Goal: Task Accomplishment & Management: Complete application form

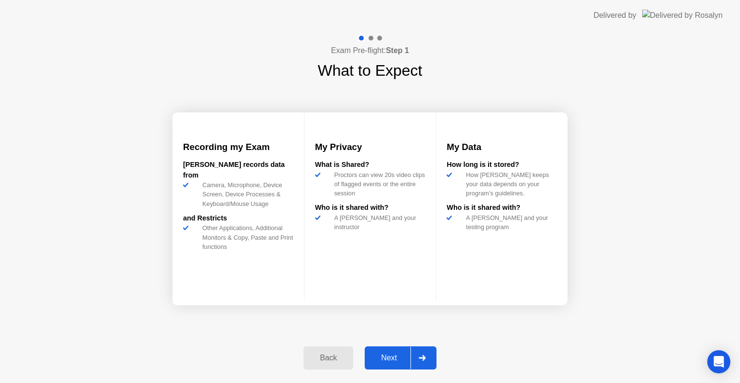
click at [391, 347] on button "Next" at bounding box center [401, 357] width 72 height 23
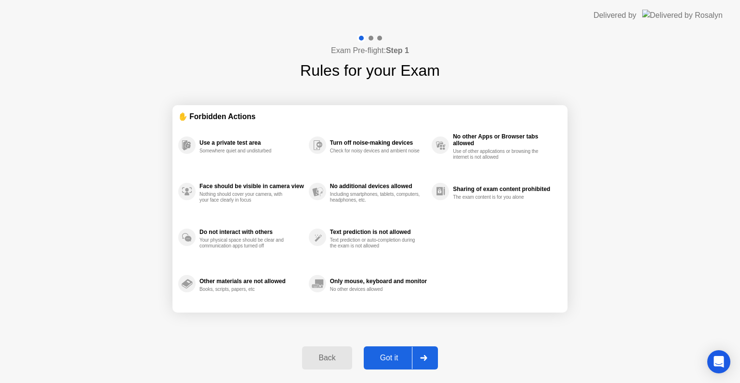
click at [391, 360] on div "Got it" at bounding box center [389, 357] width 45 height 9
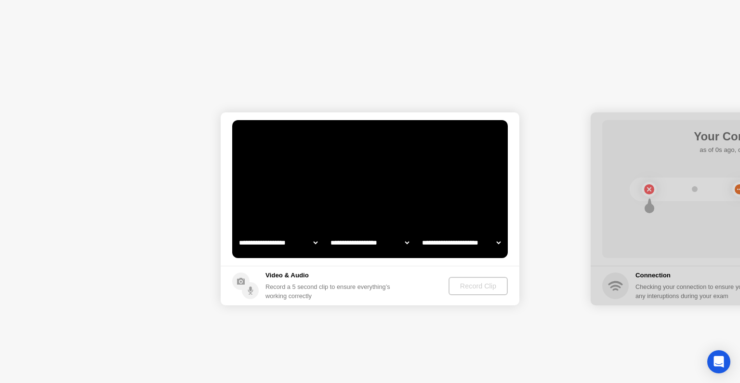
select select "**********"
select select "*******"
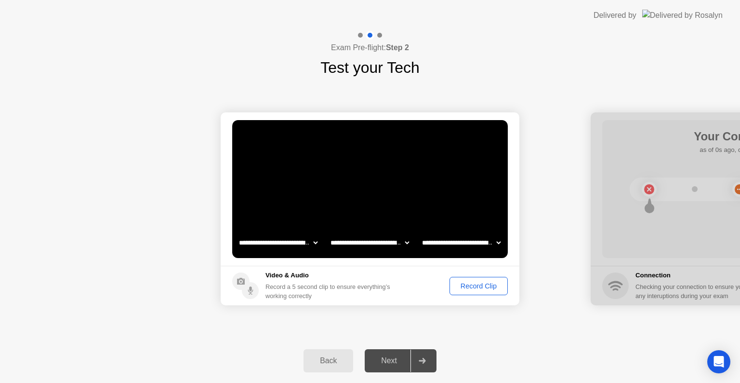
click at [478, 284] on div "Record Clip" at bounding box center [479, 286] width 52 height 8
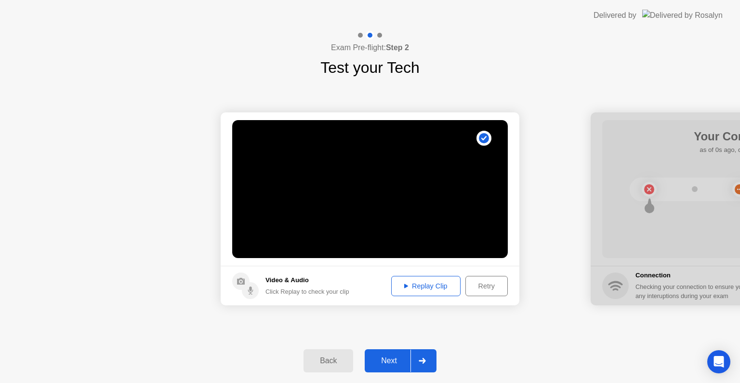
click at [430, 286] on div "Replay Clip" at bounding box center [426, 286] width 63 height 8
click at [386, 358] on div "Next" at bounding box center [389, 360] width 43 height 9
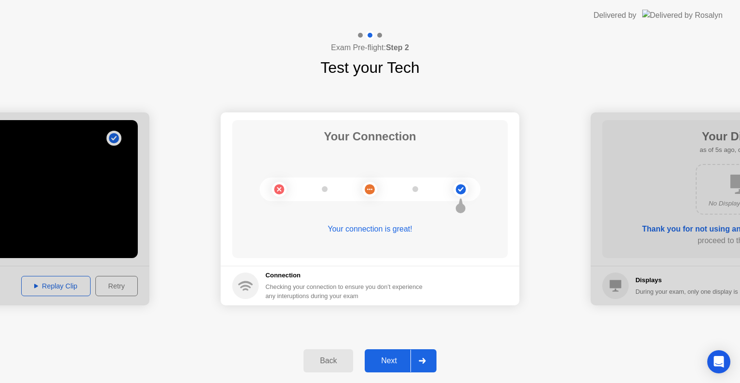
click at [392, 361] on div "Next" at bounding box center [389, 360] width 43 height 9
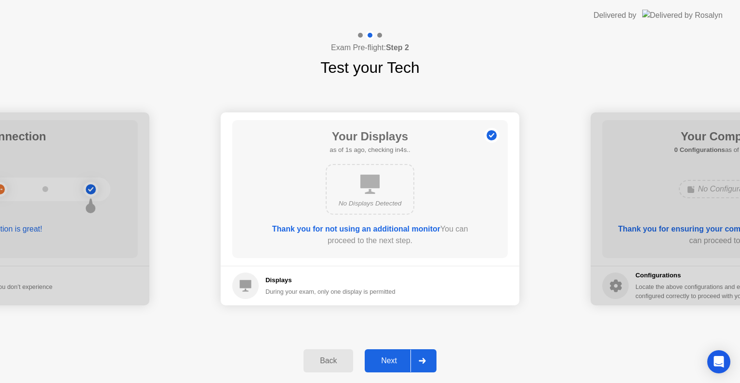
click at [392, 361] on div "Next" at bounding box center [389, 360] width 43 height 9
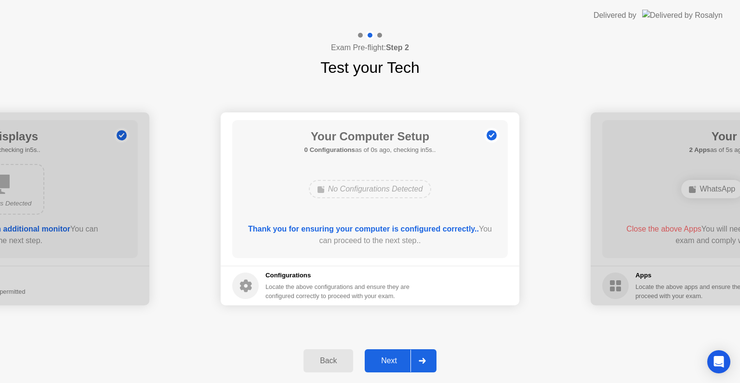
click at [392, 361] on div "Next" at bounding box center [389, 360] width 43 height 9
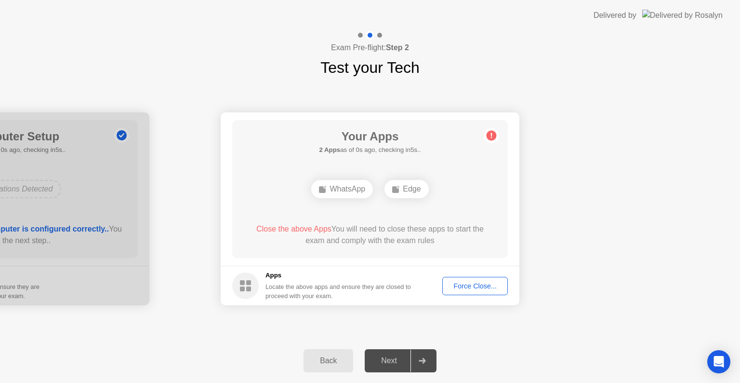
click at [472, 285] on div "Force Close..." at bounding box center [475, 286] width 59 height 8
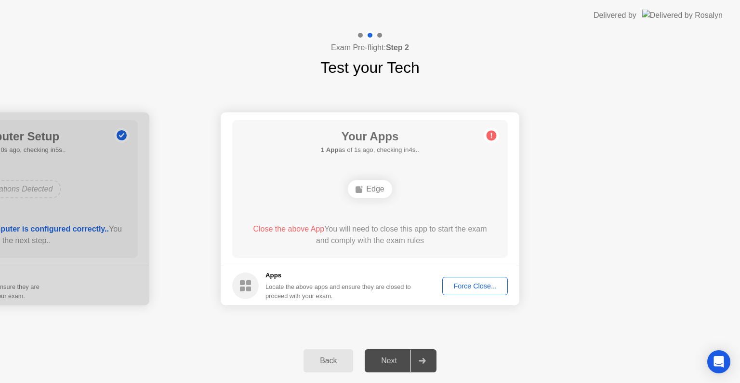
click at [380, 361] on div "Next" at bounding box center [389, 360] width 43 height 9
click at [469, 293] on button "Force Close..." at bounding box center [476, 286] width 66 height 18
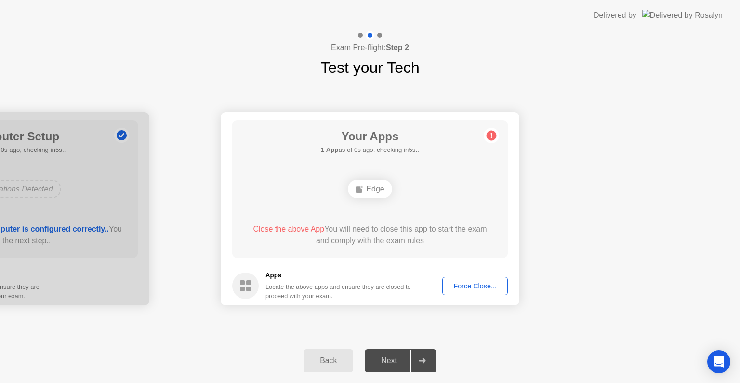
click at [389, 362] on div "Next" at bounding box center [389, 360] width 43 height 9
click at [580, 347] on div "Back Next" at bounding box center [370, 360] width 740 height 44
click at [538, 336] on div "**********" at bounding box center [370, 208] width 740 height 259
click at [494, 287] on div "Force Close..." at bounding box center [475, 286] width 59 height 8
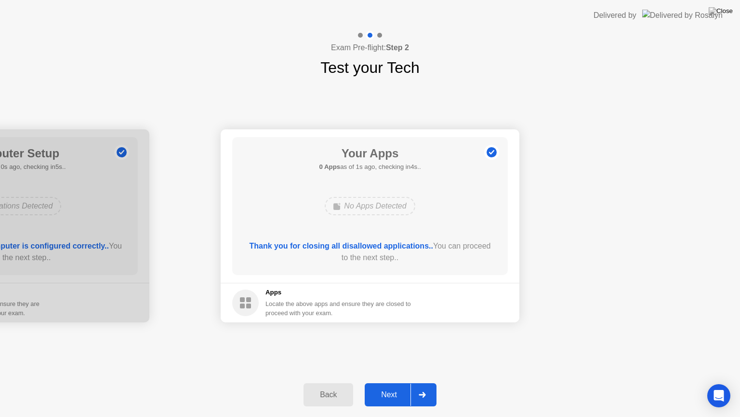
click at [385, 382] on div "Next" at bounding box center [389, 394] width 43 height 9
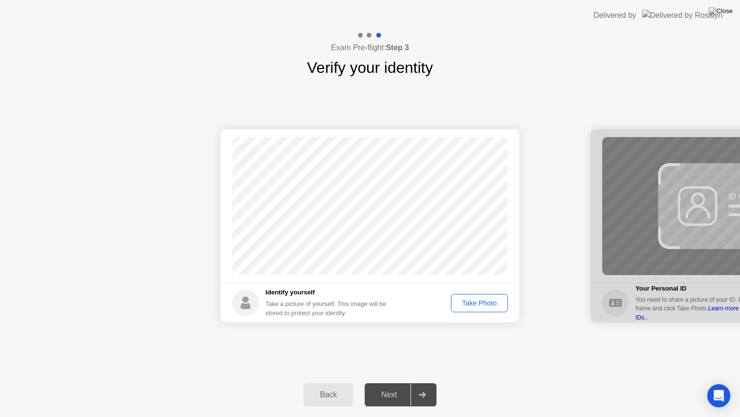
click at [485, 307] on div "Take Photo" at bounding box center [480, 303] width 50 height 8
click at [385, 382] on div "Next" at bounding box center [389, 394] width 43 height 9
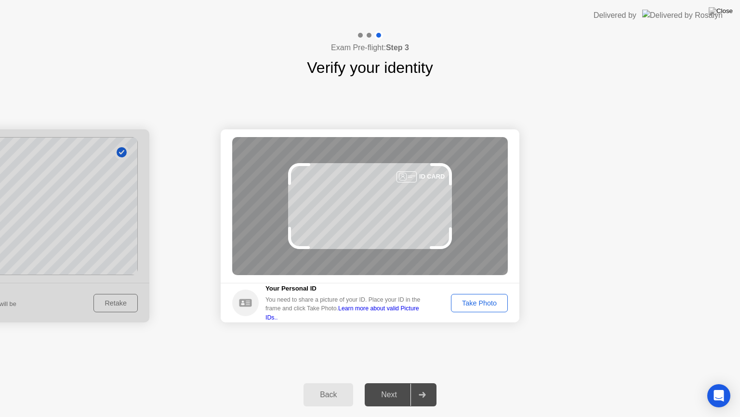
click at [468, 306] on div "Take Photo" at bounding box center [480, 303] width 50 height 8
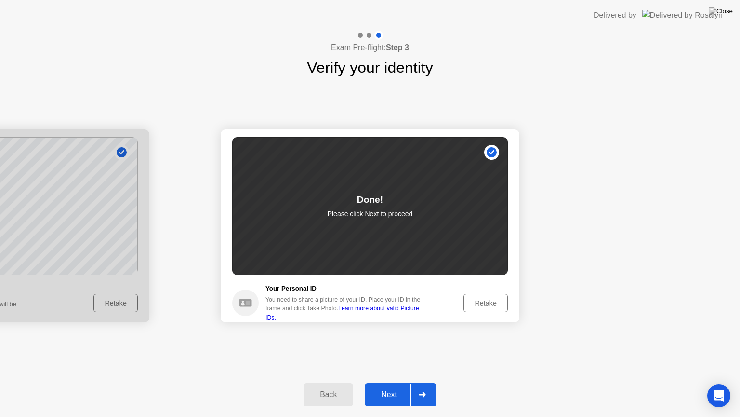
click at [387, 382] on div "Next" at bounding box center [389, 394] width 43 height 9
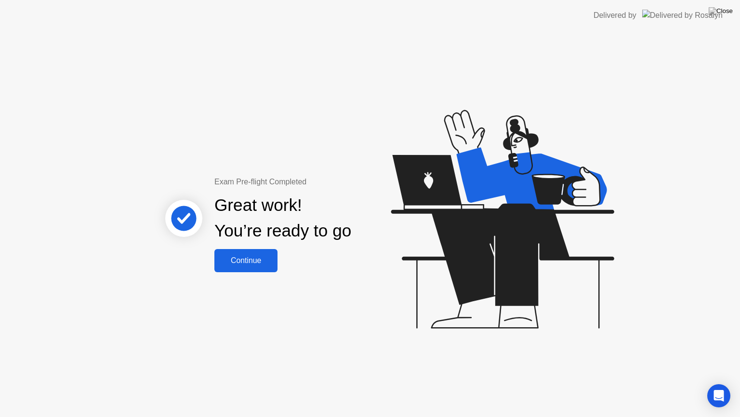
click at [241, 262] on div "Continue" at bounding box center [245, 260] width 57 height 9
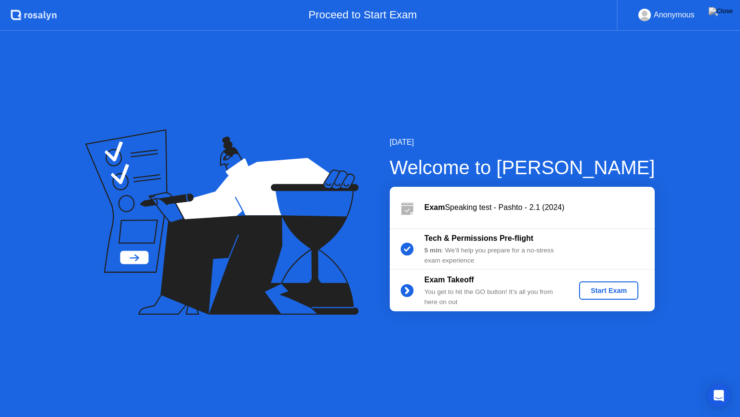
click at [617, 283] on button "Start Exam" at bounding box center [608, 290] width 59 height 18
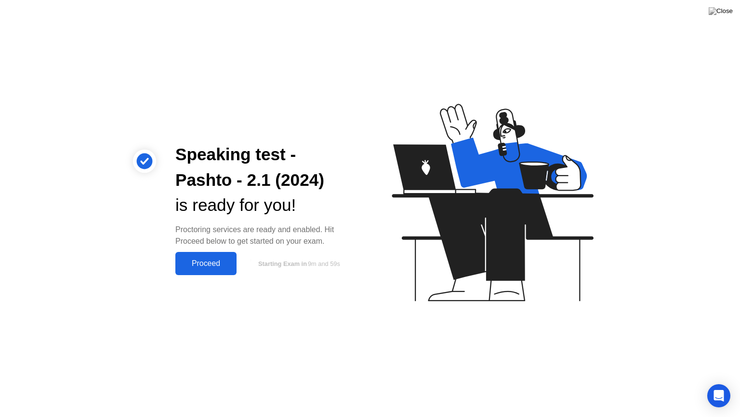
click at [221, 255] on button "Proceed" at bounding box center [205, 263] width 61 height 23
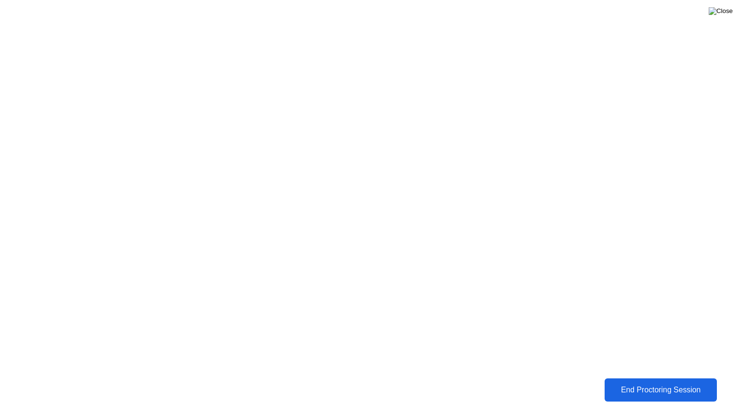
click at [729, 12] on img at bounding box center [721, 11] width 24 height 8
